Goal: Task Accomplishment & Management: Complete application form

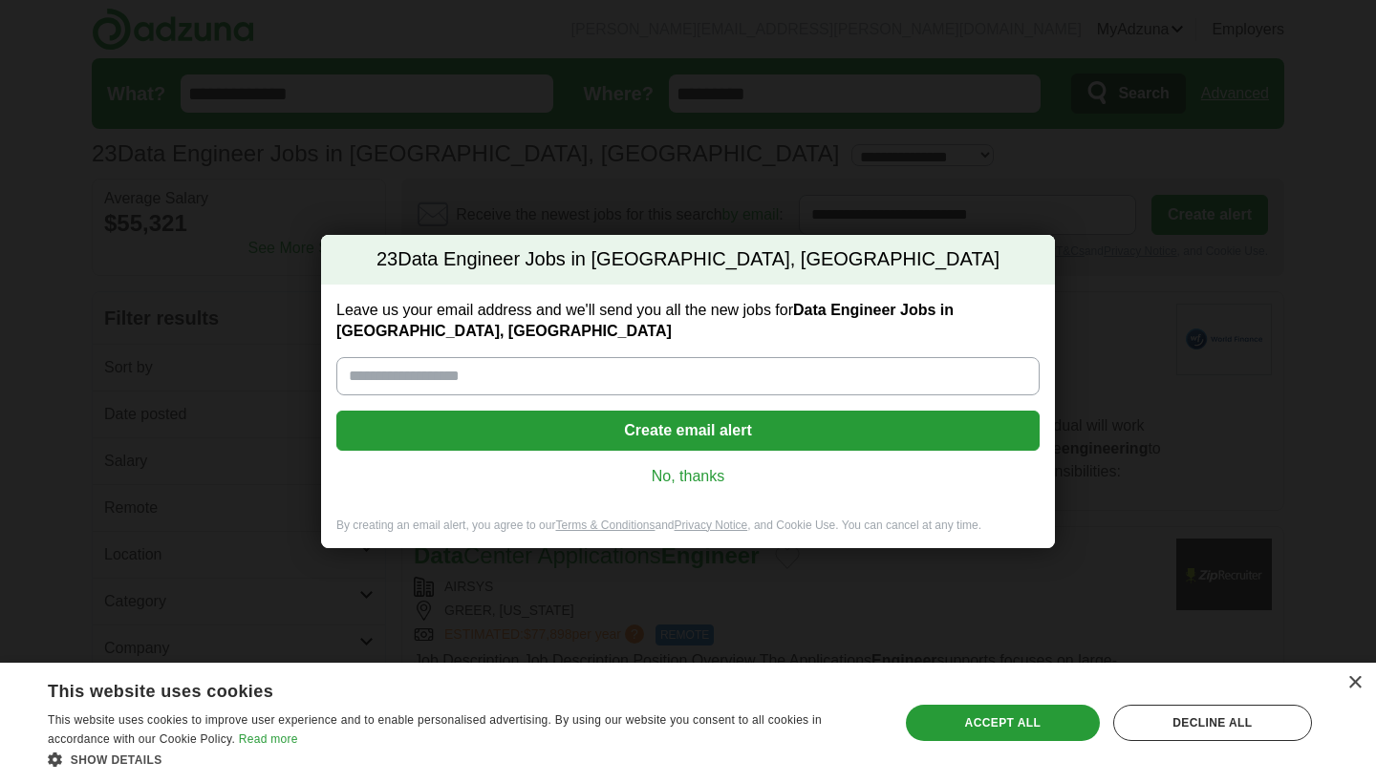
click at [731, 380] on input "Leave us your email address and we'll send you all the new jobs for Data Engine…" at bounding box center [687, 376] width 703 height 38
type input "*"
type input "**********"
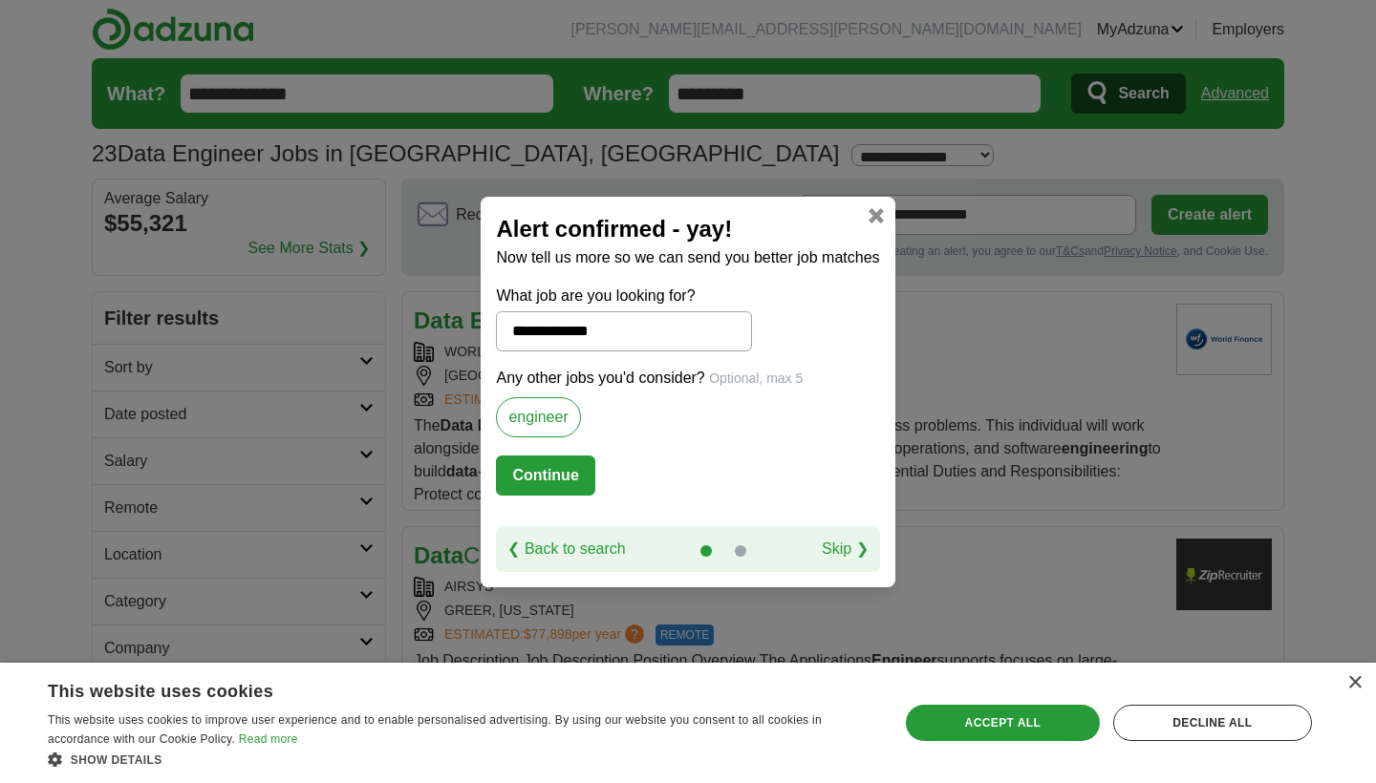
click at [554, 487] on button "Continue" at bounding box center [545, 476] width 98 height 40
select select "*"
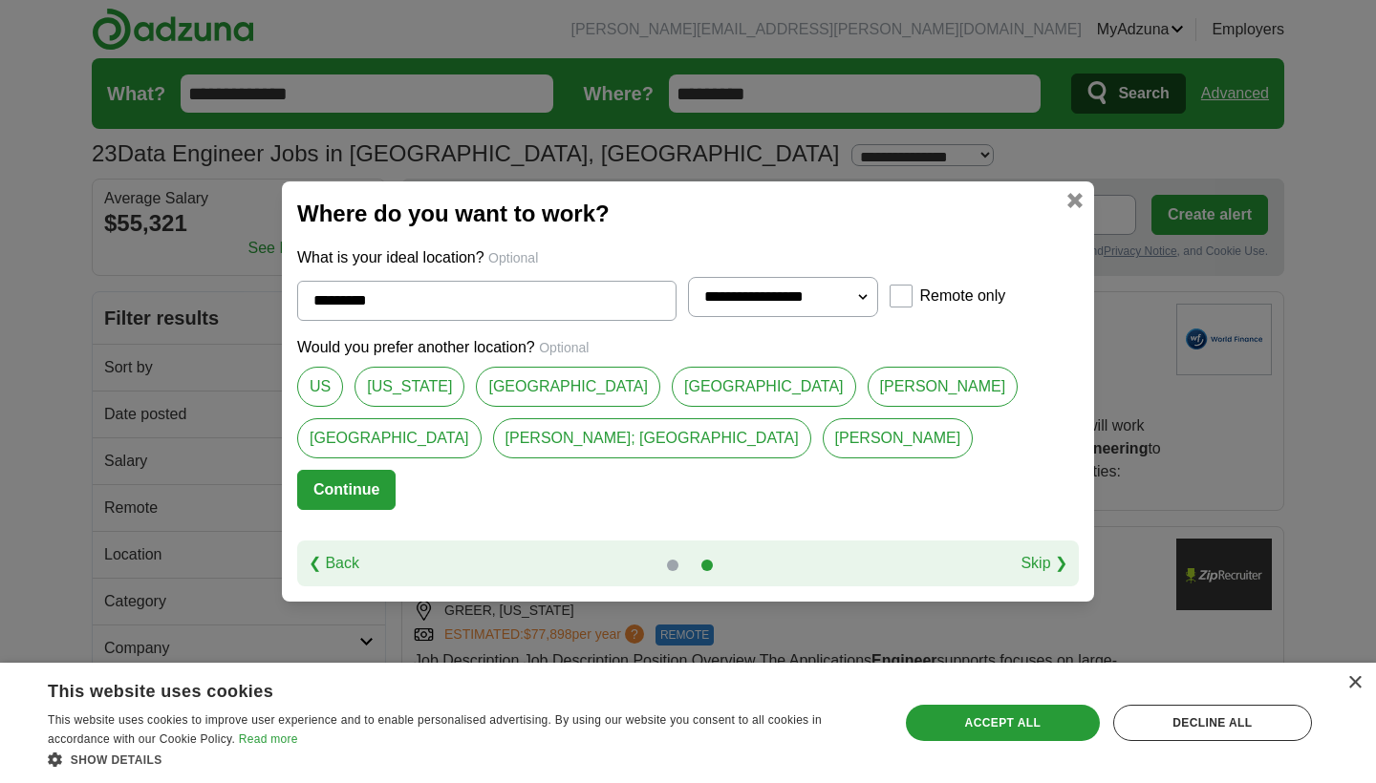
click at [721, 382] on link "[GEOGRAPHIC_DATA]" at bounding box center [764, 387] width 184 height 40
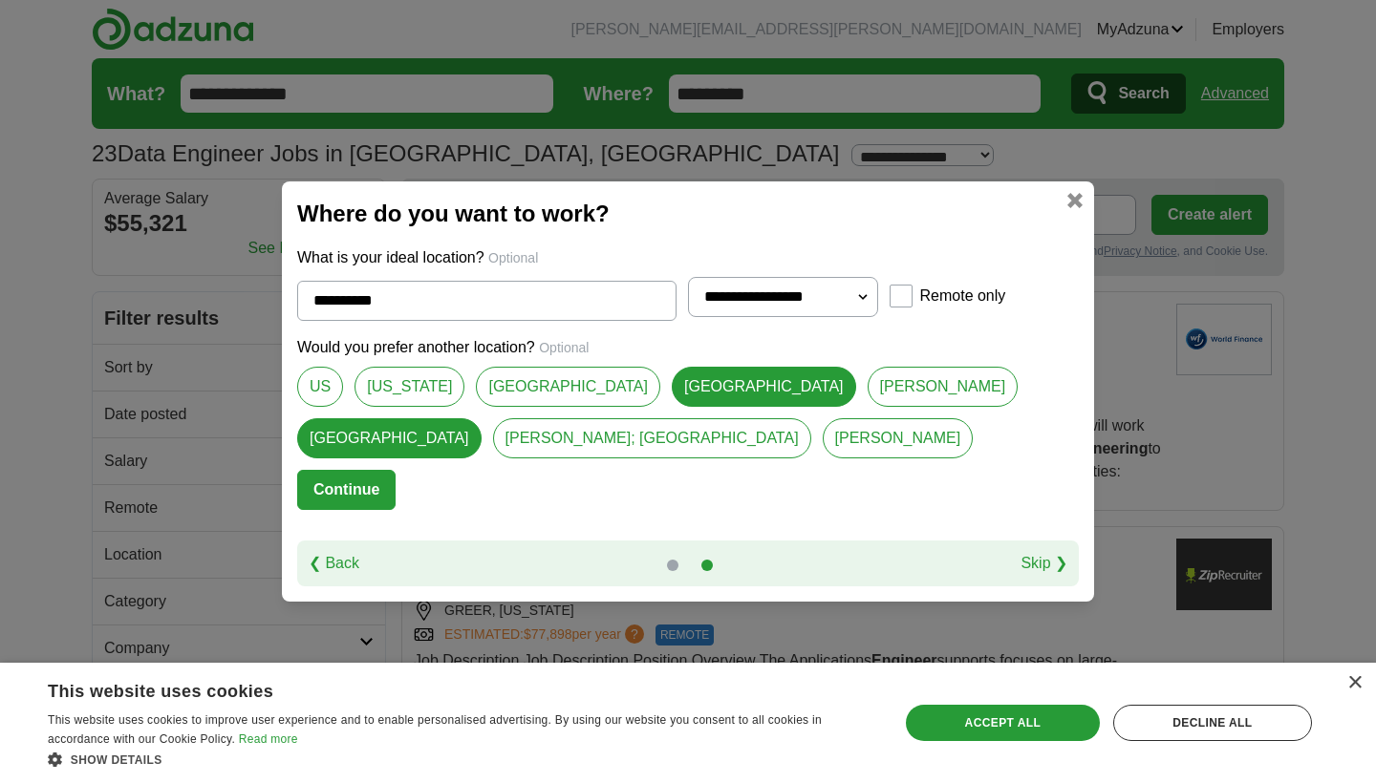
click at [867, 394] on link "[PERSON_NAME]" at bounding box center [942, 387] width 151 height 40
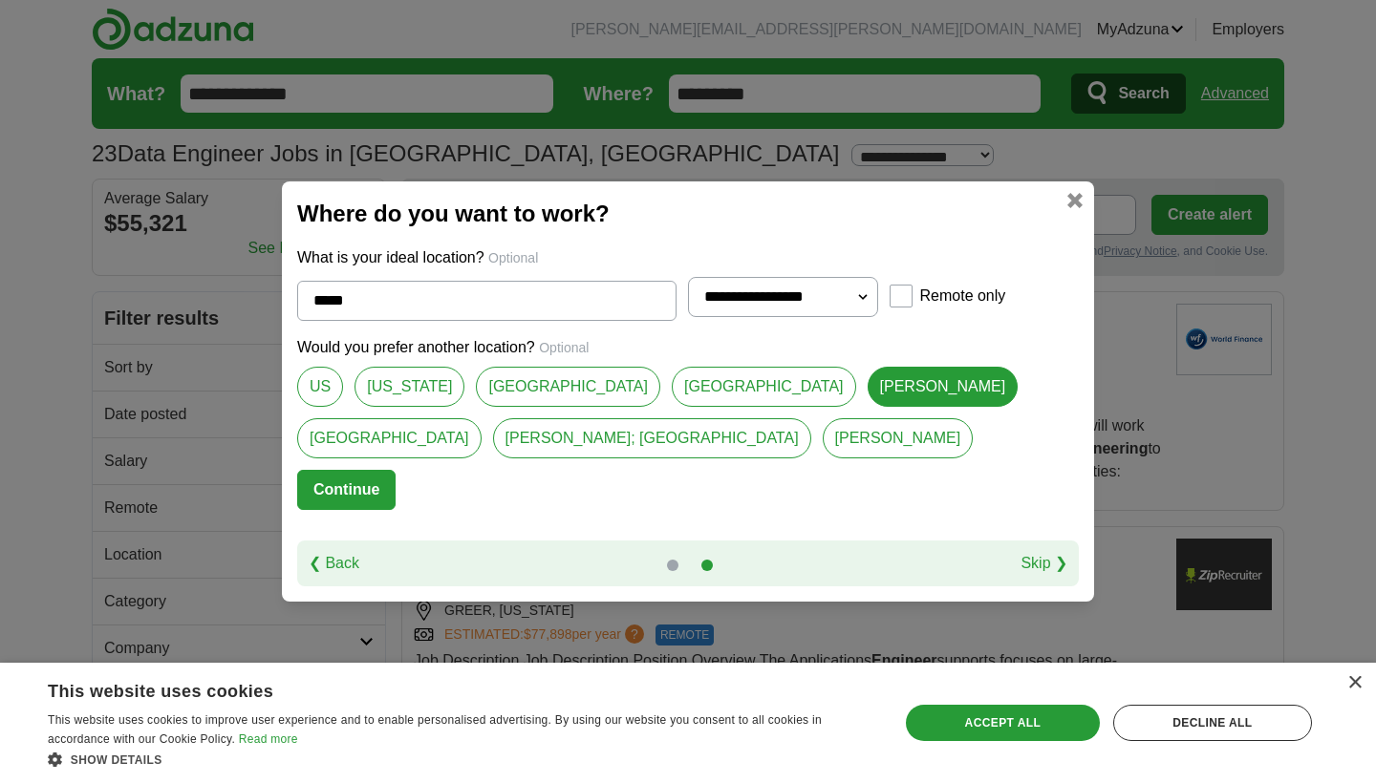
click at [715, 396] on link "[GEOGRAPHIC_DATA]" at bounding box center [764, 387] width 184 height 40
type input "**********"
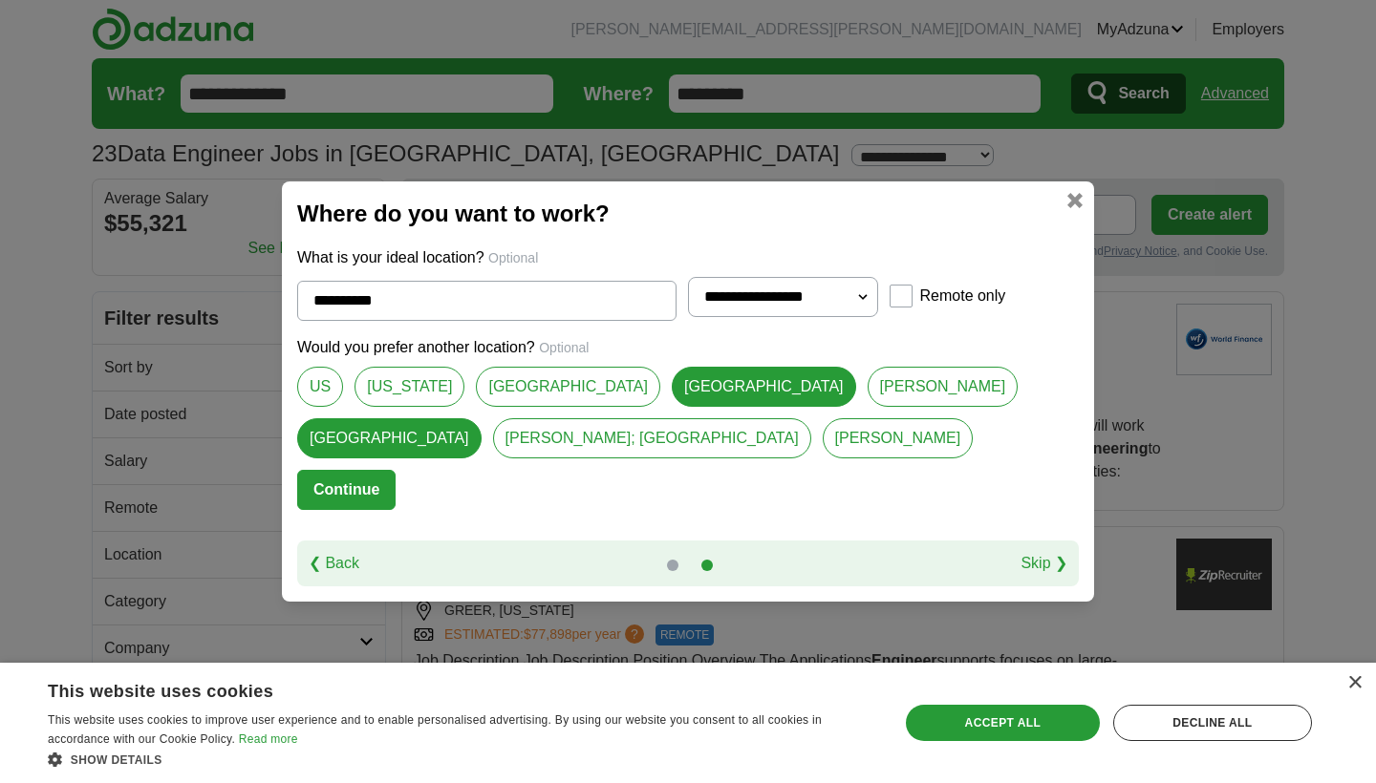
click at [351, 499] on button "Continue" at bounding box center [346, 490] width 98 height 40
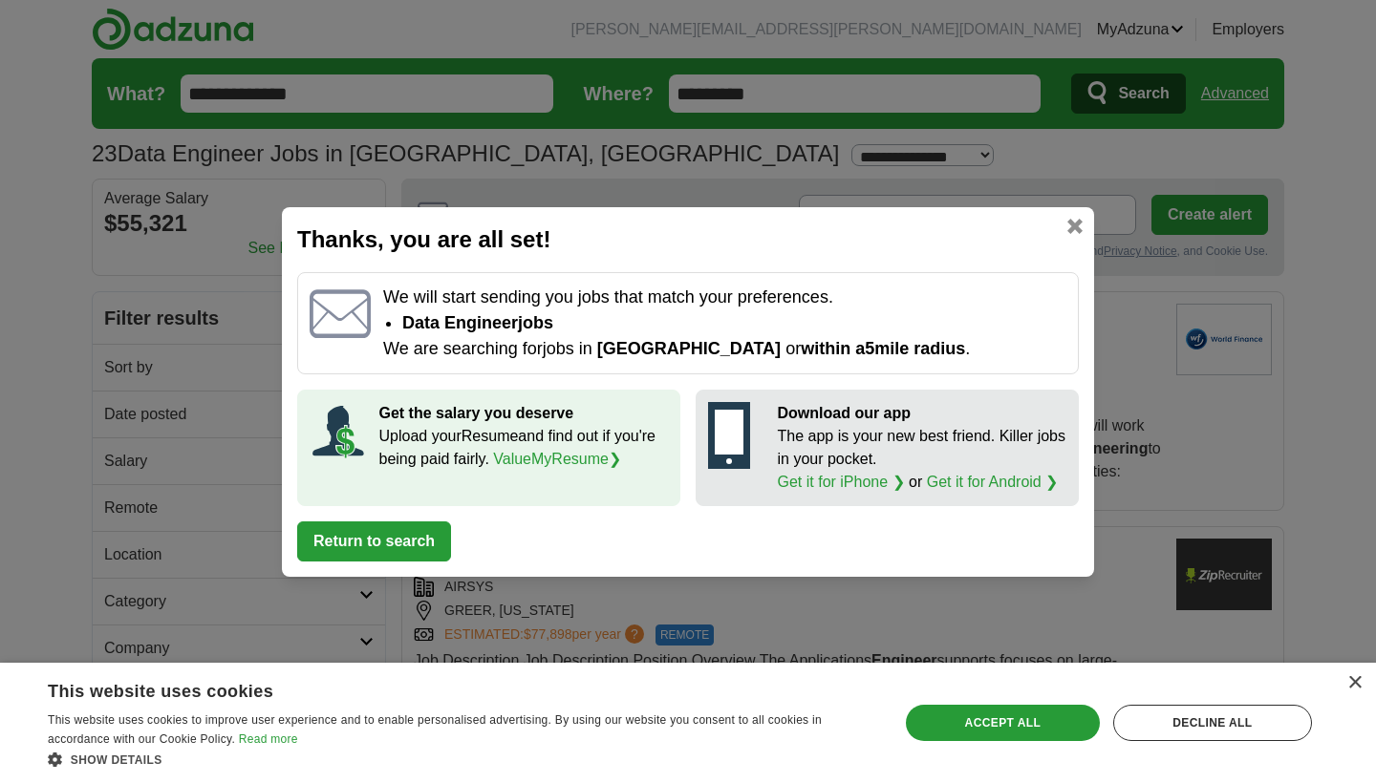
click at [373, 556] on button "Return to search" at bounding box center [374, 542] width 154 height 40
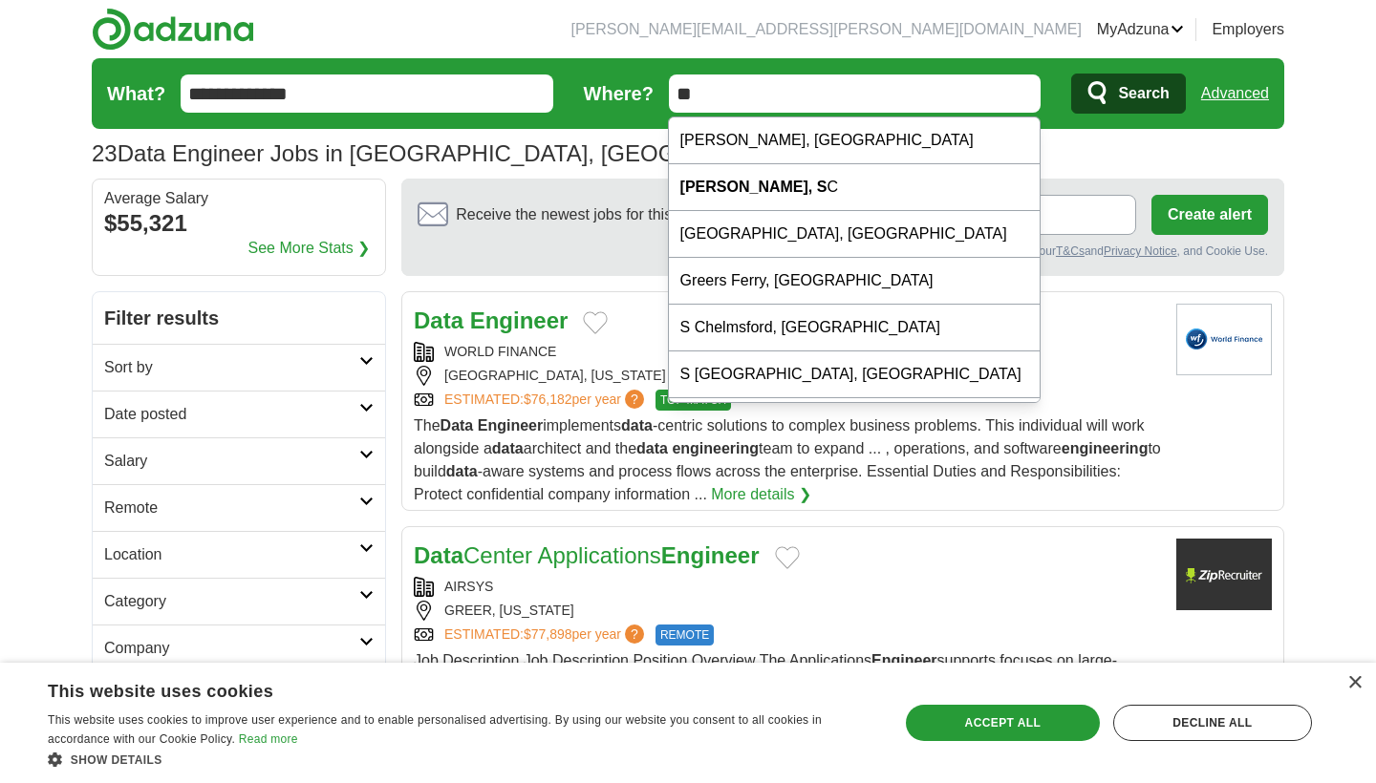
type input "*"
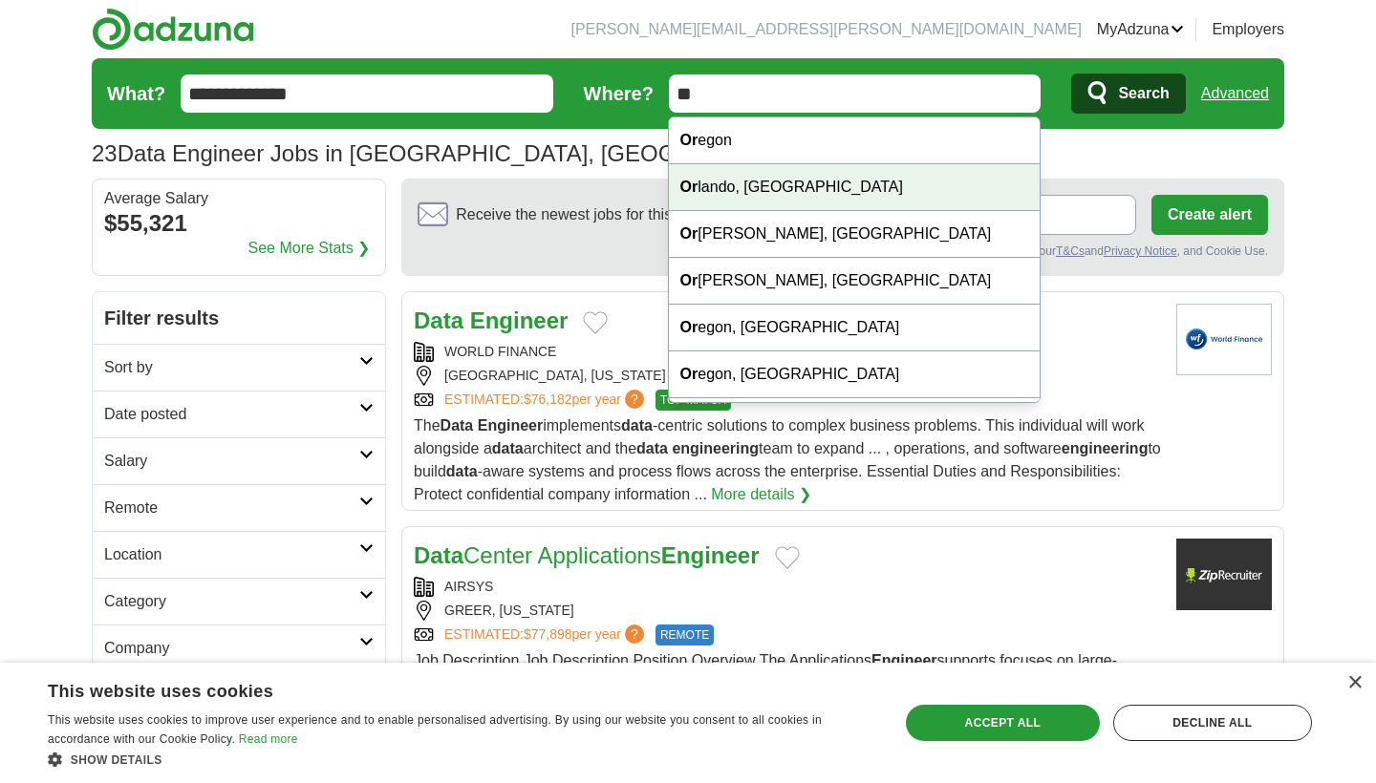
click at [767, 187] on div "Or lando, [GEOGRAPHIC_DATA]" at bounding box center [854, 187] width 371 height 47
type input "**********"
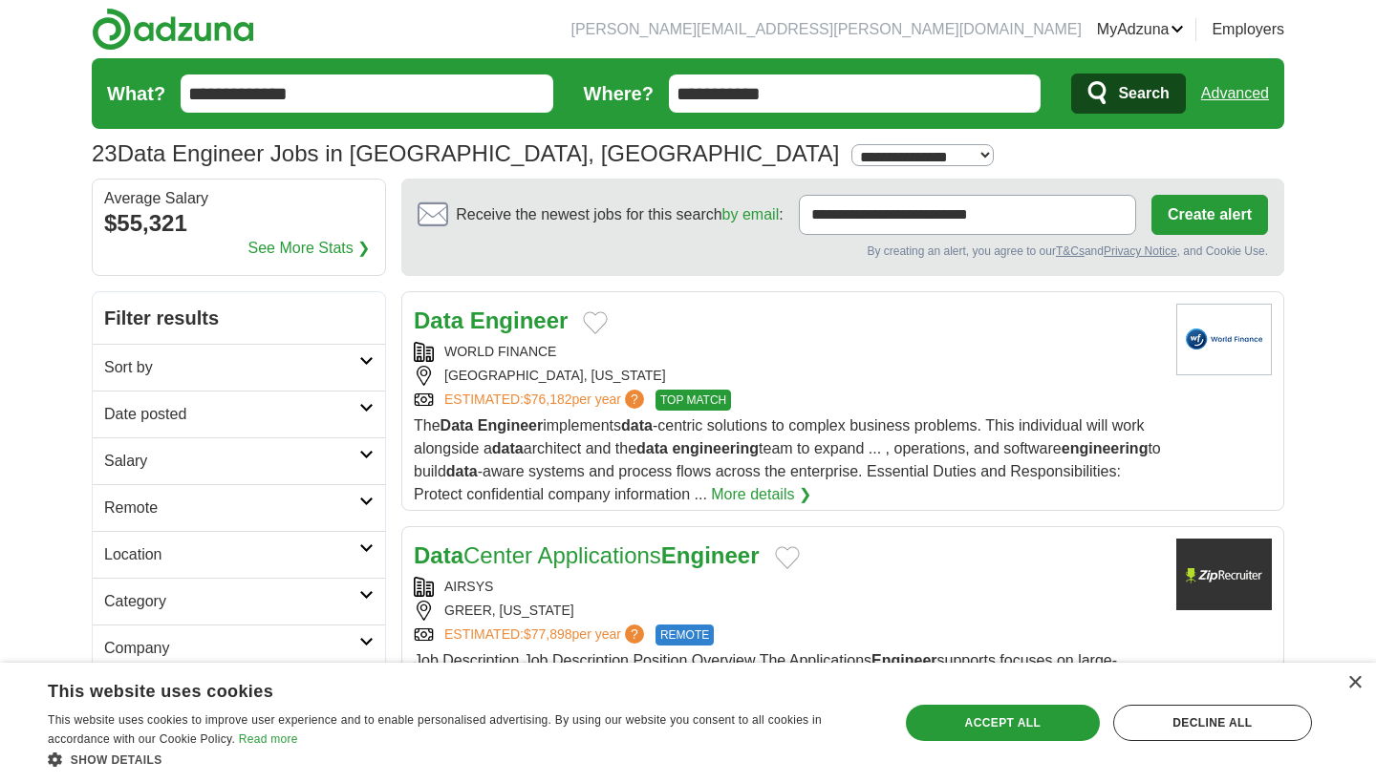
click at [1106, 94] on icon "submit" at bounding box center [1098, 93] width 23 height 27
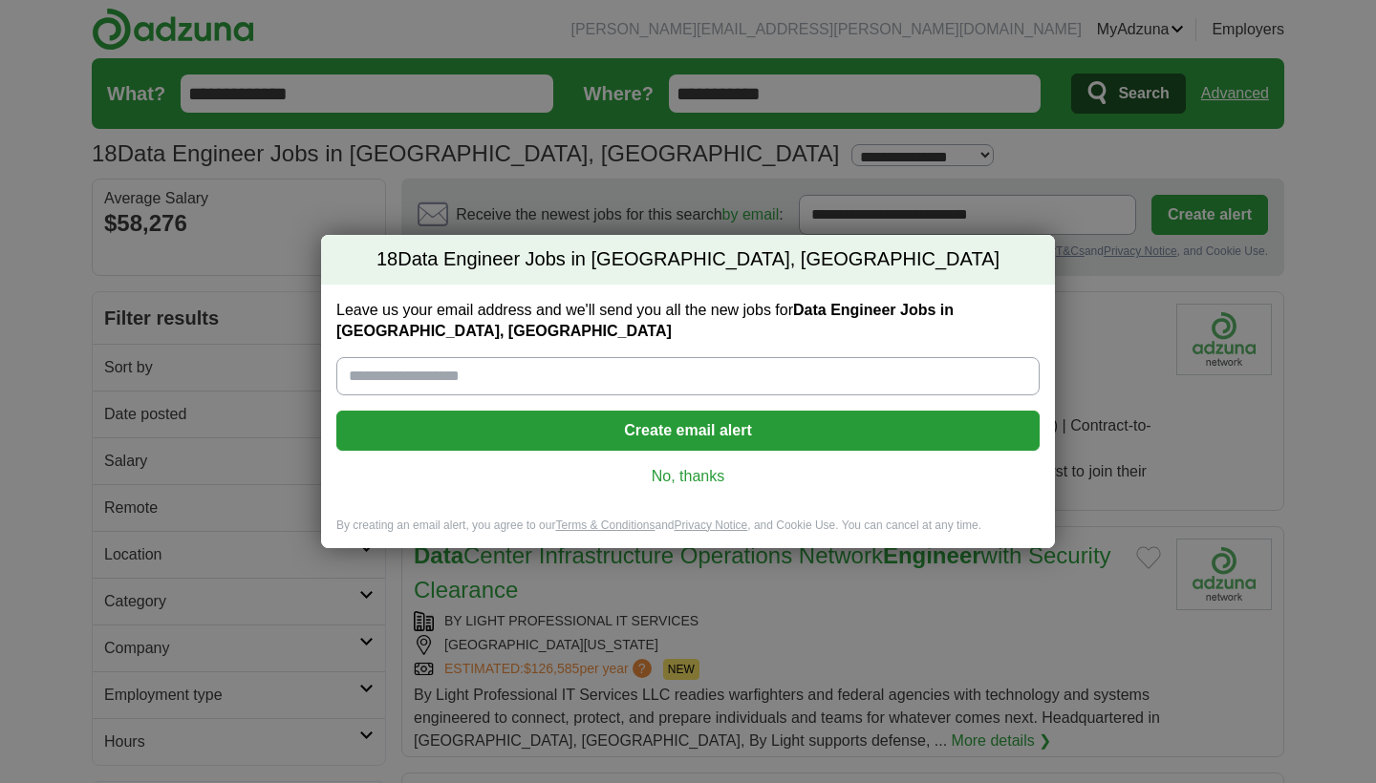
click at [684, 474] on link "No, thanks" at bounding box center [688, 476] width 673 height 21
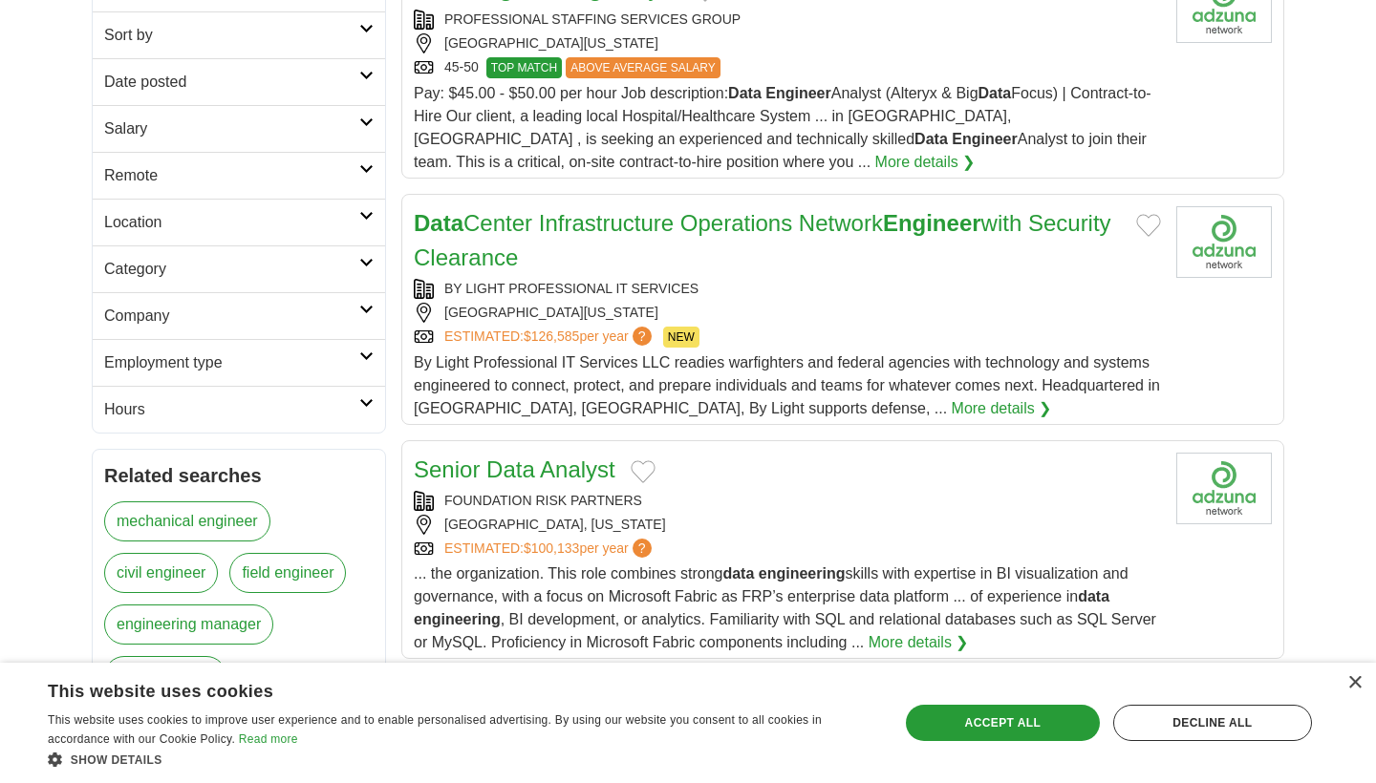
scroll to position [346, 0]
